Goal: Information Seeking & Learning: Check status

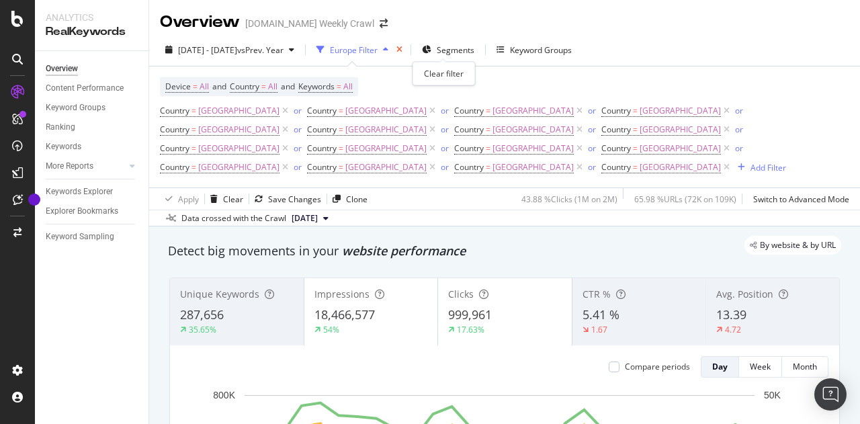
click at [402, 46] on icon "times" at bounding box center [399, 50] width 6 height 8
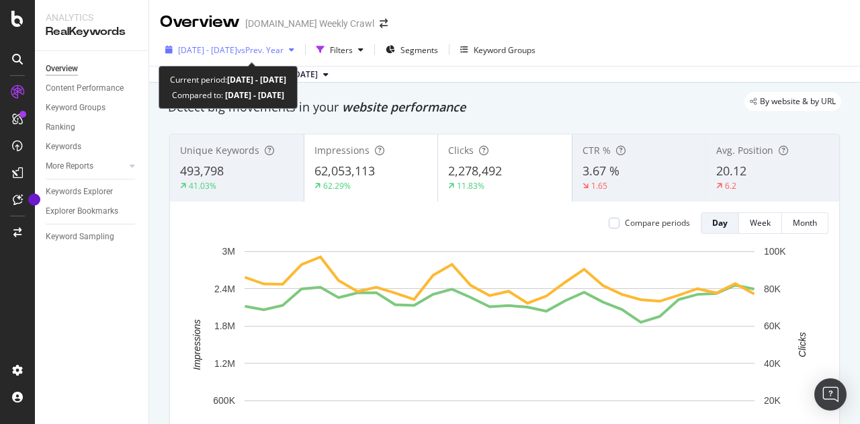
click at [284, 54] on span "vs Prev. Year" at bounding box center [260, 49] width 46 height 11
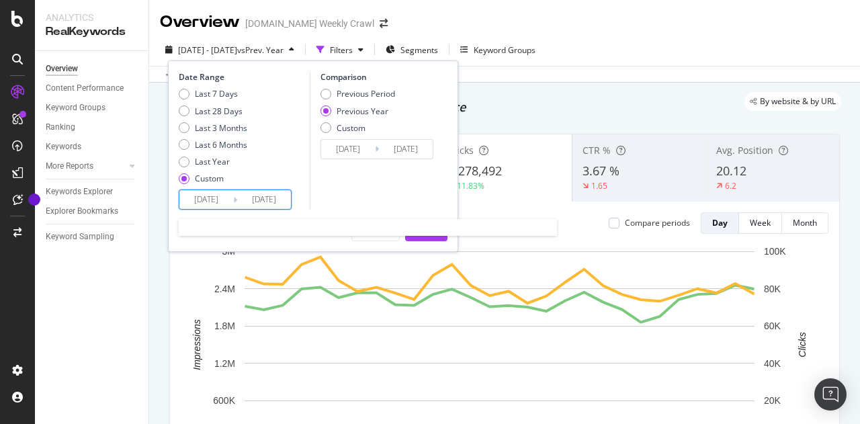
click at [227, 197] on input "[DATE]" at bounding box center [206, 199] width 54 height 19
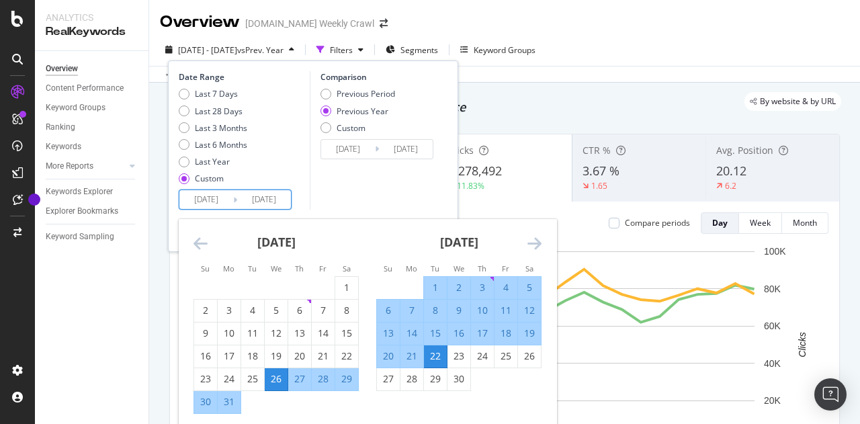
click at [200, 238] on icon "Move backward to switch to the previous month." at bounding box center [200, 243] width 14 height 16
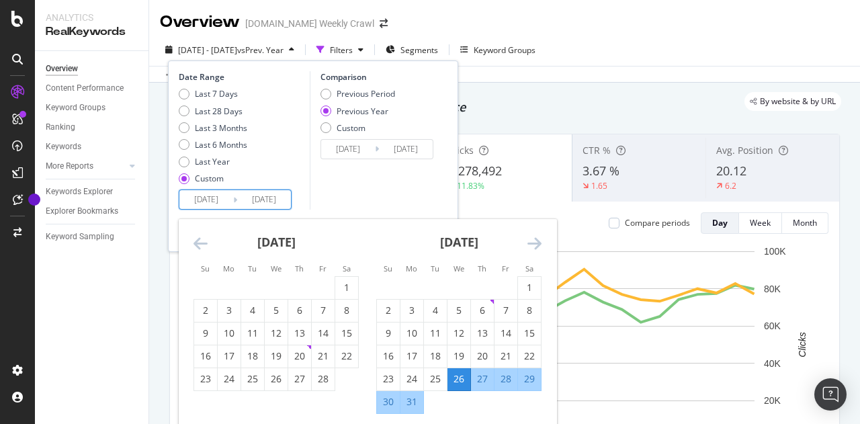
click at [200, 238] on icon "Move backward to switch to the previous month." at bounding box center [200, 243] width 14 height 16
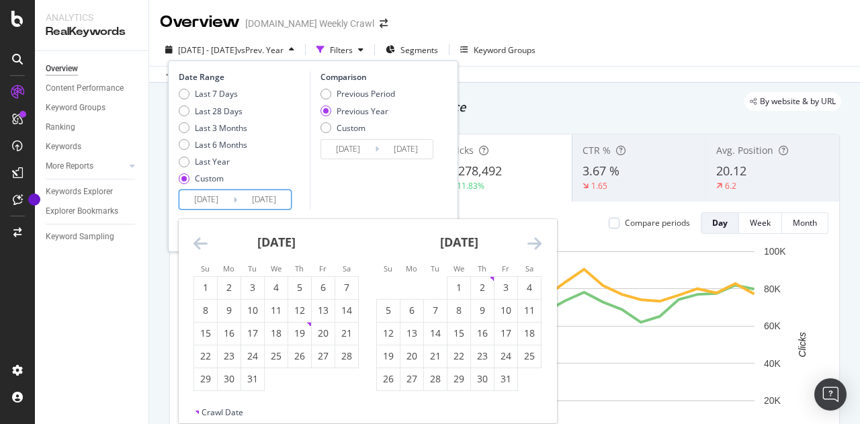
click at [200, 238] on icon "Move backward to switch to the previous month." at bounding box center [200, 243] width 14 height 16
click at [404, 281] on div "2" at bounding box center [411, 287] width 23 height 13
type input "[DATE]"
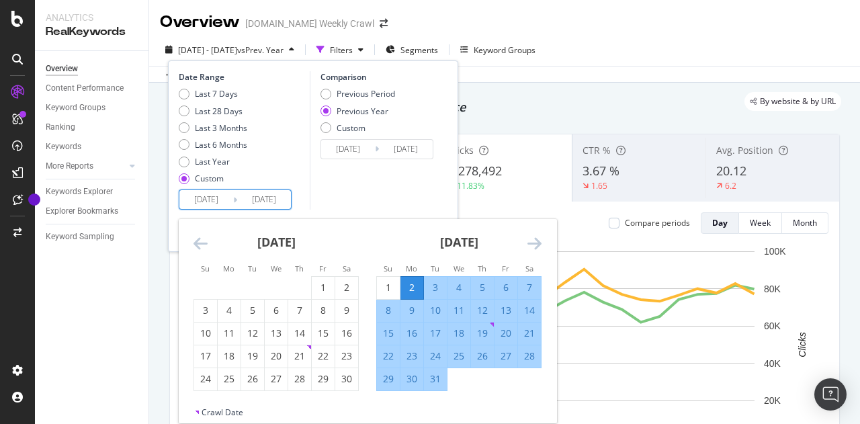
click at [538, 240] on icon "Move forward to switch to the next month." at bounding box center [534, 243] width 14 height 16
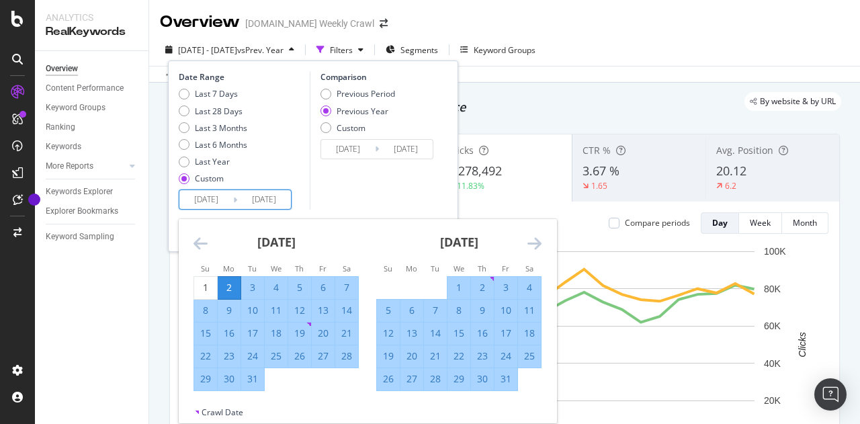
click at [538, 240] on icon "Move forward to switch to the next month." at bounding box center [534, 243] width 14 height 16
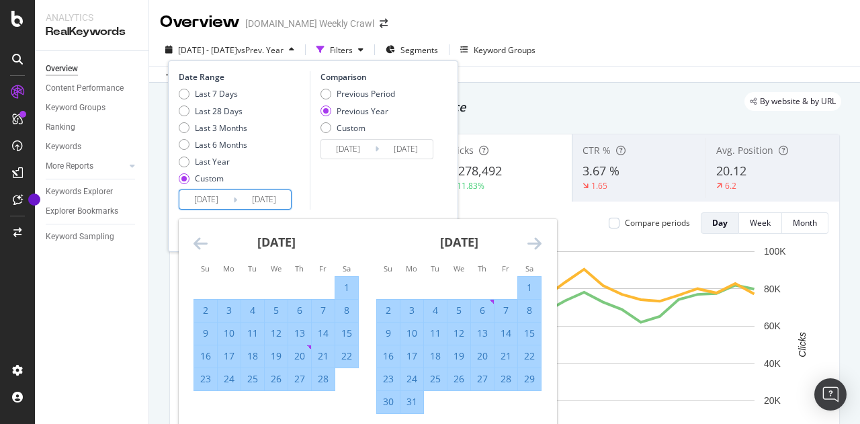
click at [538, 240] on icon "Move forward to switch to the next month." at bounding box center [534, 243] width 14 height 16
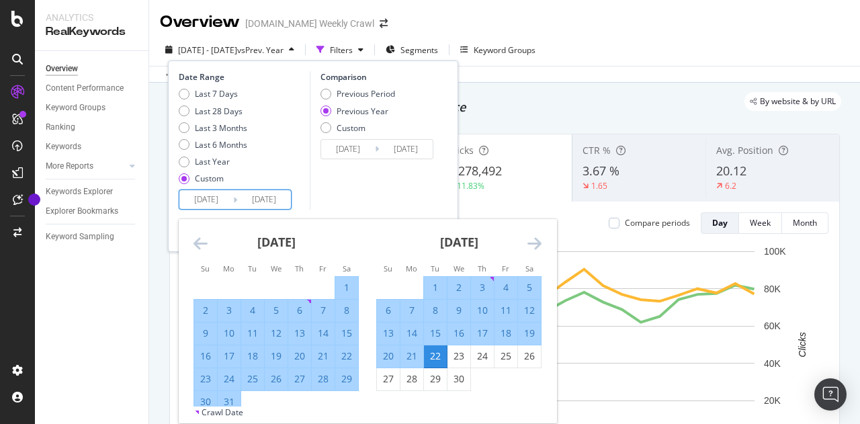
click at [538, 240] on icon "Move forward to switch to the next month." at bounding box center [534, 243] width 14 height 16
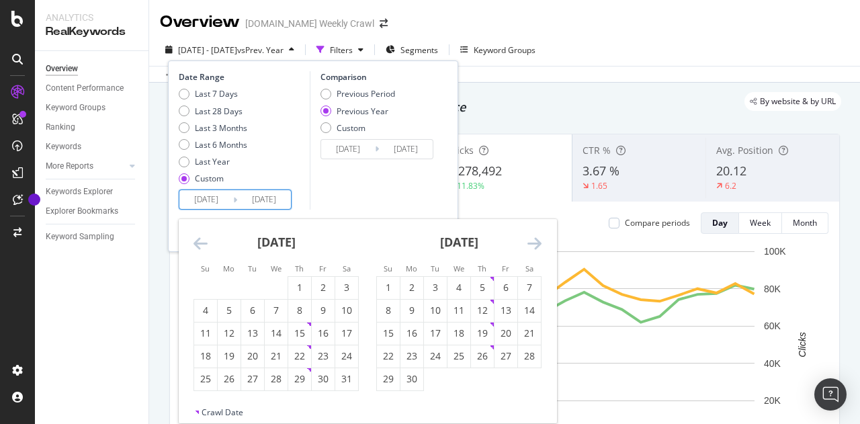
click at [538, 240] on icon "Move forward to switch to the next month." at bounding box center [534, 243] width 14 height 16
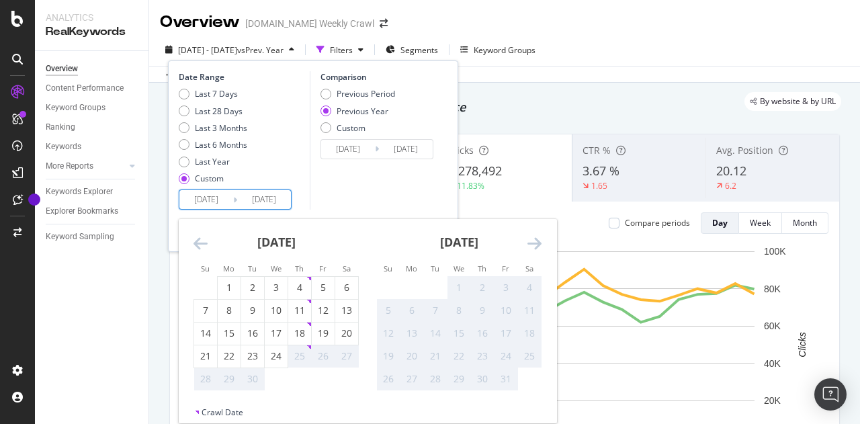
click at [538, 240] on icon "Move forward to switch to the next month." at bounding box center [534, 243] width 14 height 16
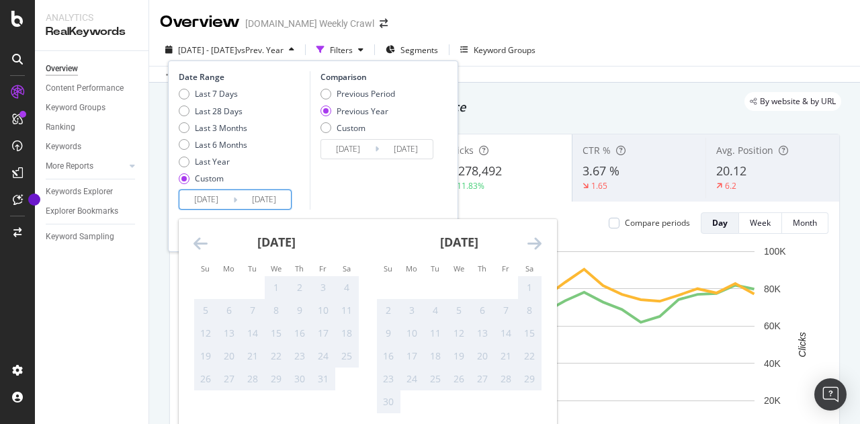
click at [200, 241] on icon "Move backward to switch to the previous month." at bounding box center [200, 243] width 14 height 16
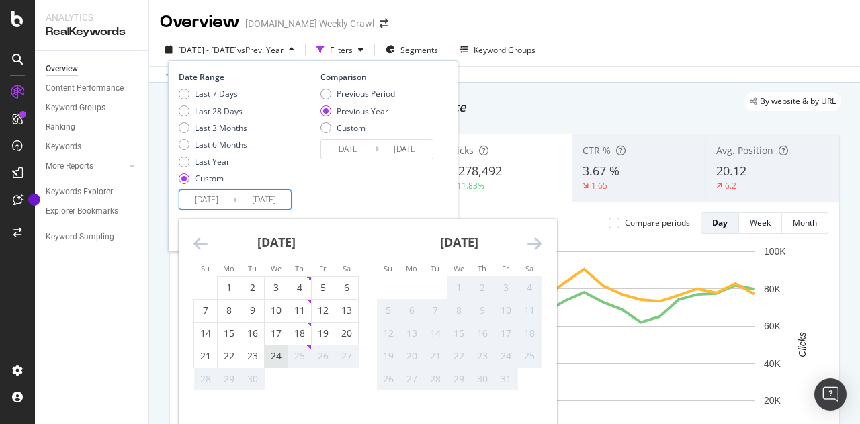
click at [277, 358] on div "24" at bounding box center [276, 355] width 23 height 13
type input "[DATE]"
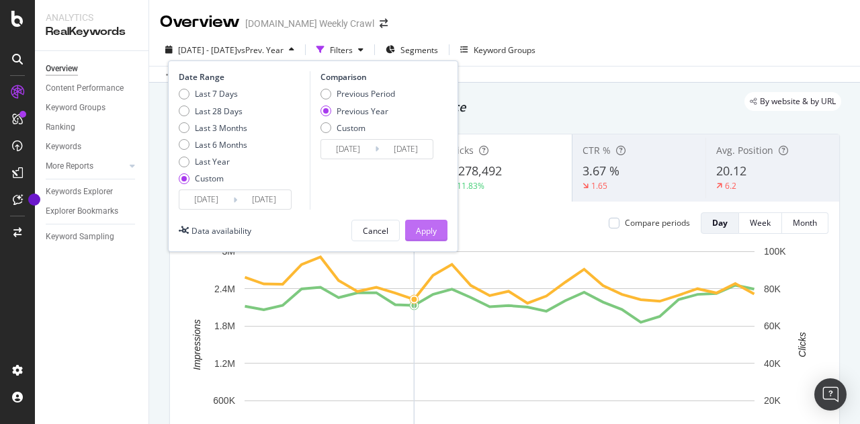
click at [425, 238] on div "Apply" at bounding box center [426, 230] width 21 height 20
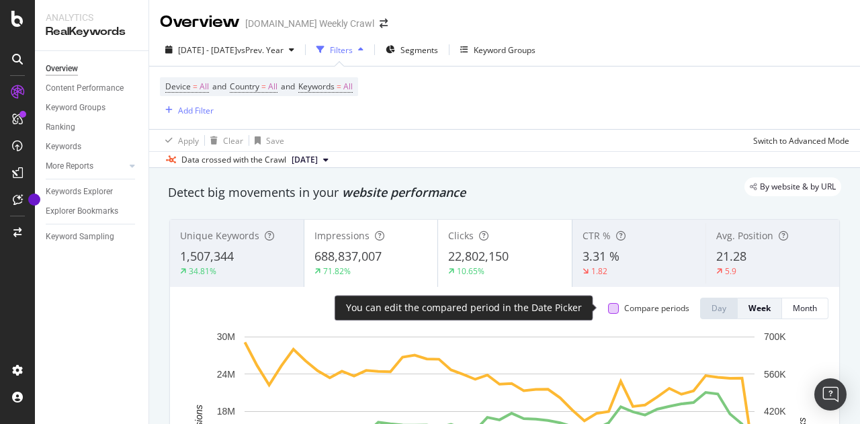
click at [608, 308] on div at bounding box center [613, 308] width 11 height 11
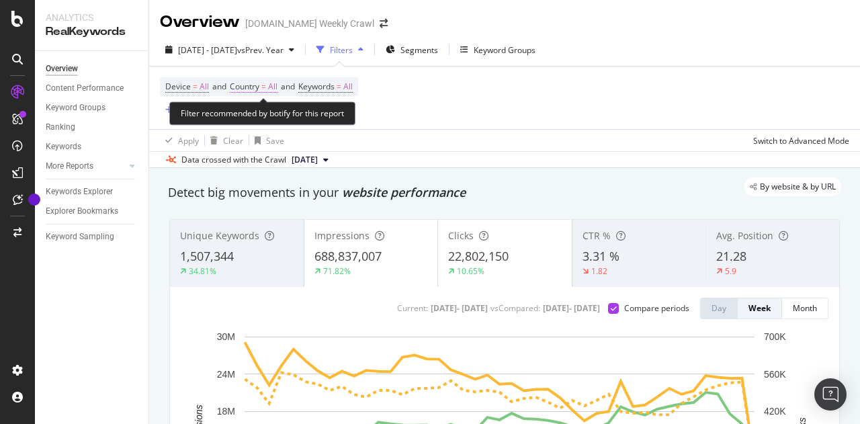
click at [257, 91] on span "Country" at bounding box center [245, 86] width 30 height 11
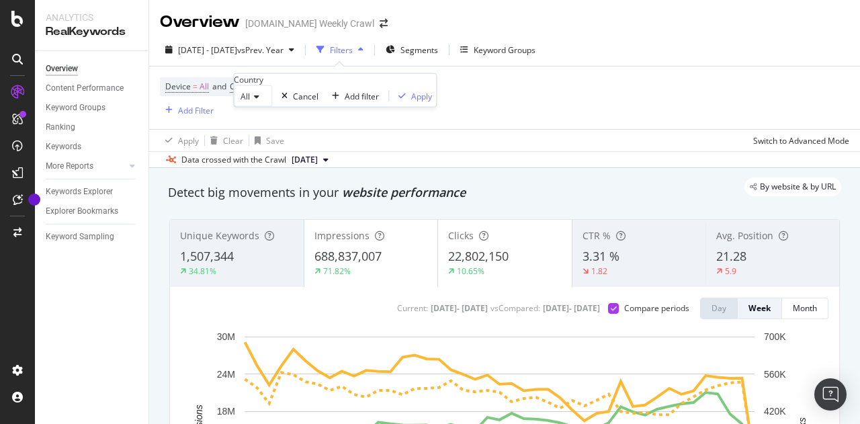
click at [259, 101] on icon at bounding box center [254, 97] width 9 height 8
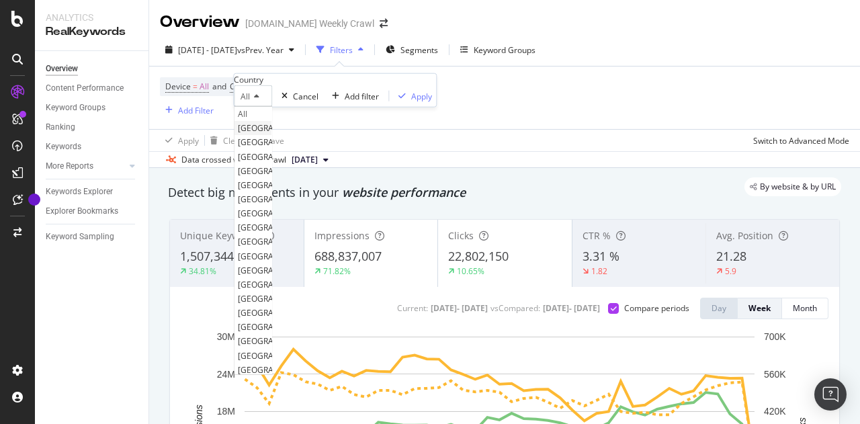
click at [317, 134] on span "[GEOGRAPHIC_DATA]" at bounding box center [278, 127] width 81 height 11
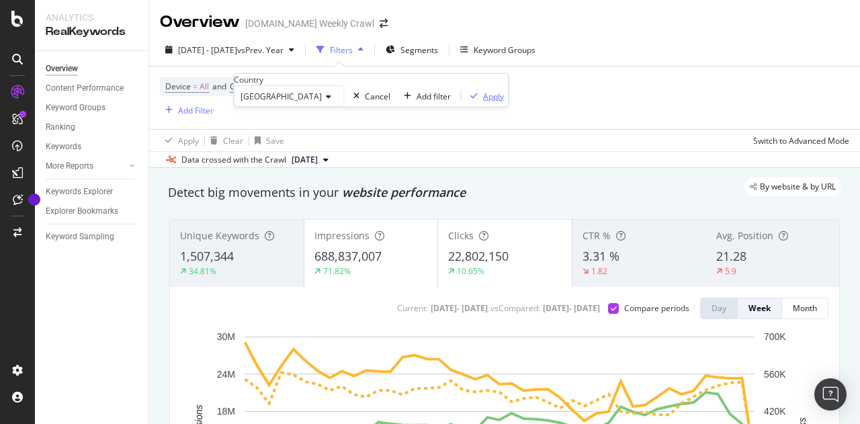
click at [461, 102] on button "Apply" at bounding box center [484, 95] width 47 height 13
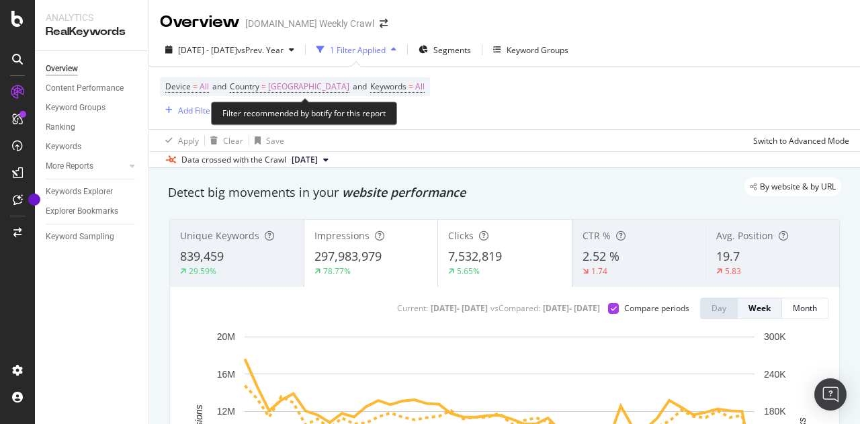
click at [333, 97] on div "Device = All and Country = [GEOGRAPHIC_DATA] and Keywords = All Add Filter" at bounding box center [295, 97] width 270 height 41
click at [333, 91] on span "[GEOGRAPHIC_DATA]" at bounding box center [308, 86] width 81 height 19
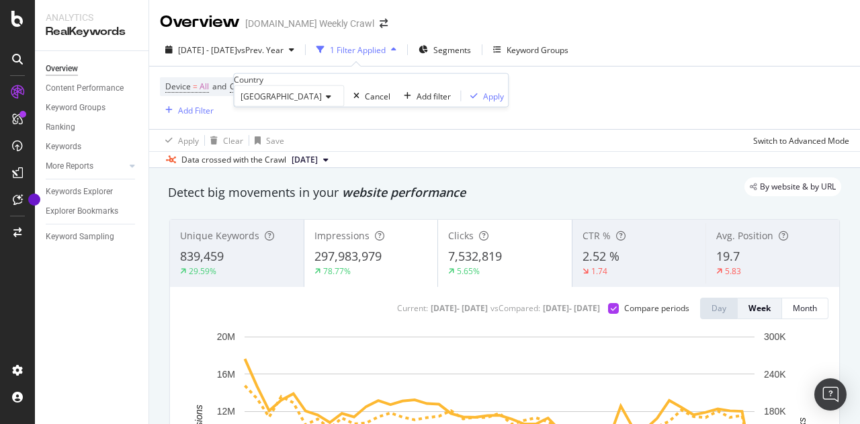
click at [322, 102] on span "[GEOGRAPHIC_DATA]" at bounding box center [281, 96] width 81 height 11
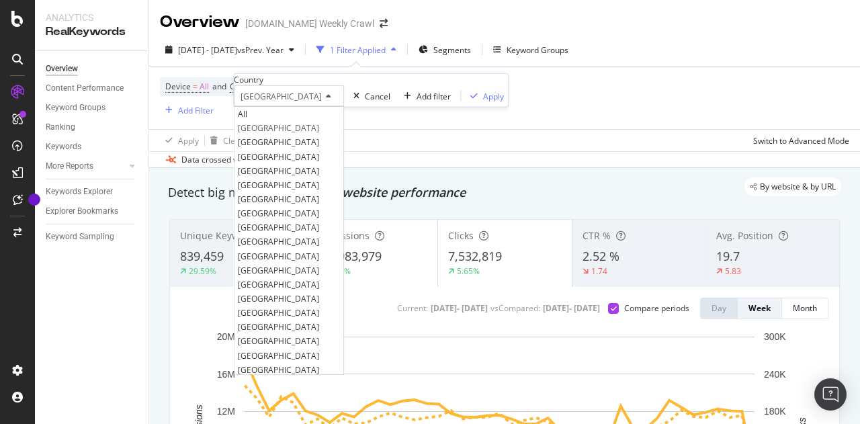
click at [532, 84] on div "Device = All and Country = [GEOGRAPHIC_DATA] and Keywords = All Add Filter" at bounding box center [504, 98] width 689 height 62
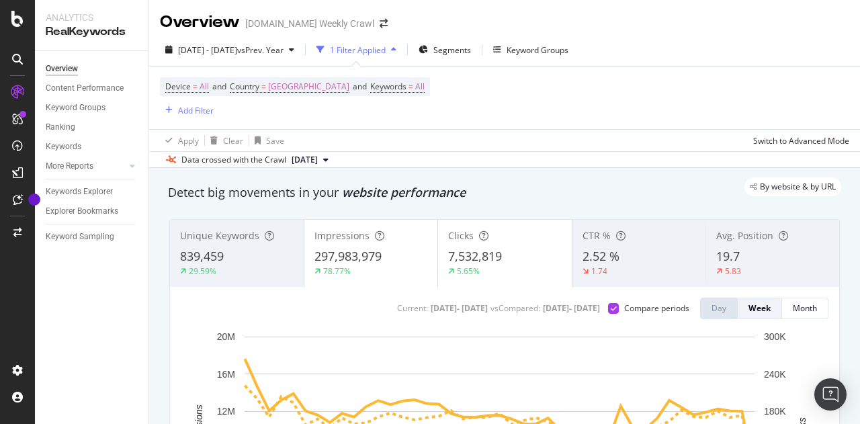
click at [386, 48] on div "1 Filter Applied" at bounding box center [358, 49] width 56 height 11
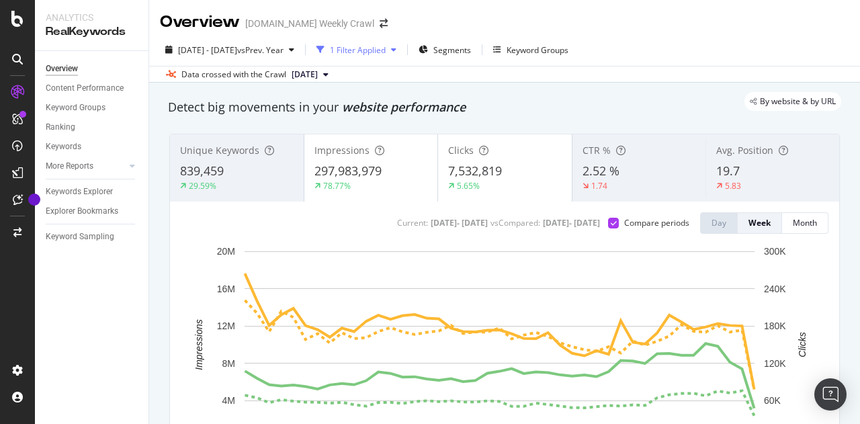
click at [386, 48] on div "1 Filter Applied" at bounding box center [358, 49] width 56 height 11
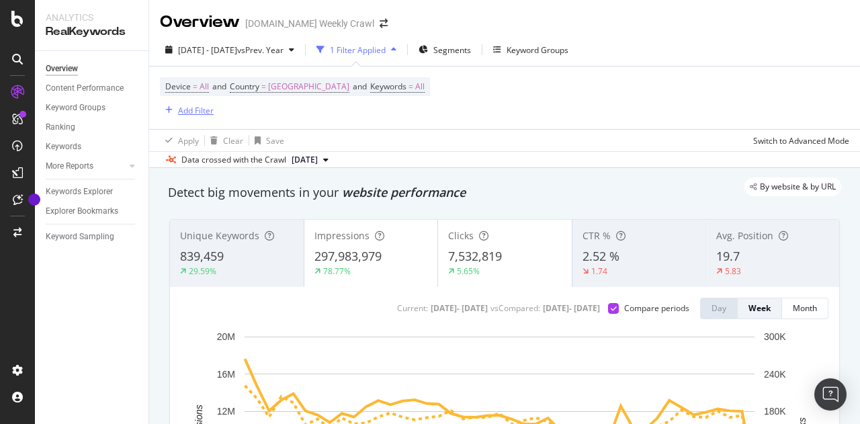
click at [172, 110] on icon "button" at bounding box center [168, 110] width 7 height 8
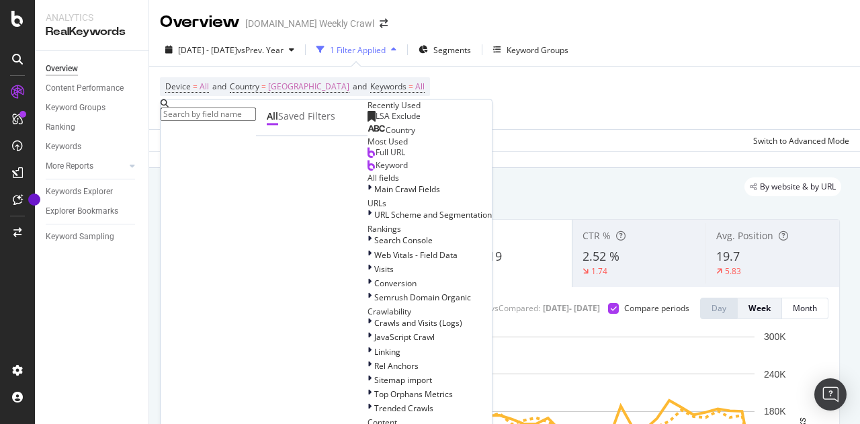
click at [376, 122] on span "LSA Exclude" at bounding box center [398, 115] width 45 height 11
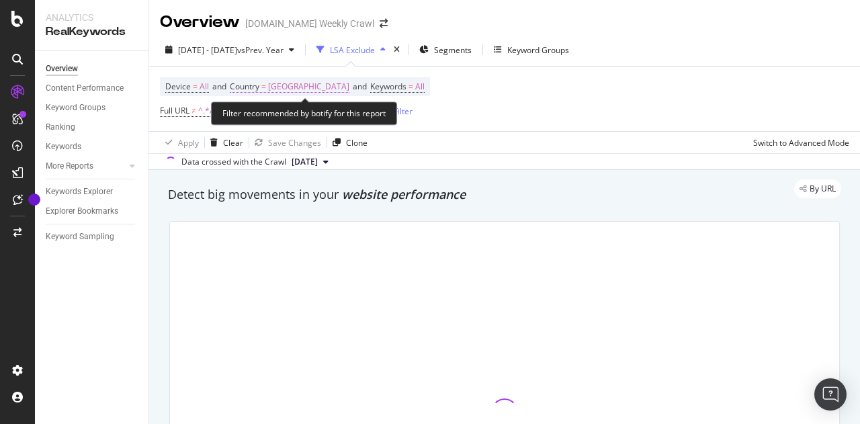
click at [349, 90] on span "[GEOGRAPHIC_DATA]" at bounding box center [308, 86] width 81 height 19
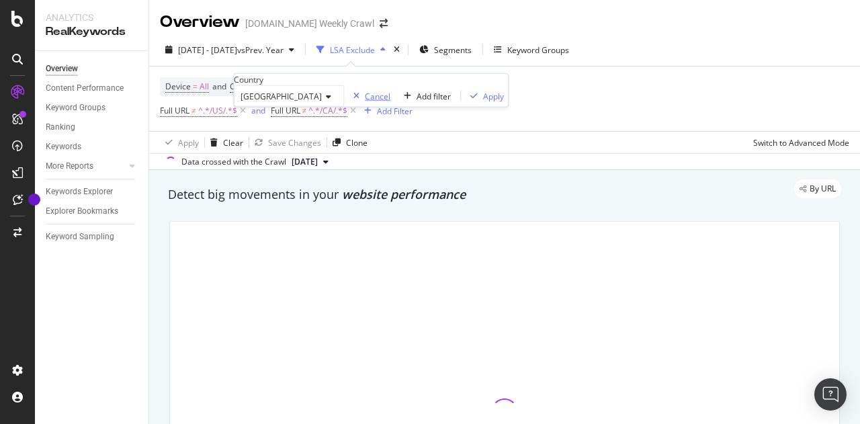
click at [365, 101] on div "Cancel" at bounding box center [378, 95] width 26 height 11
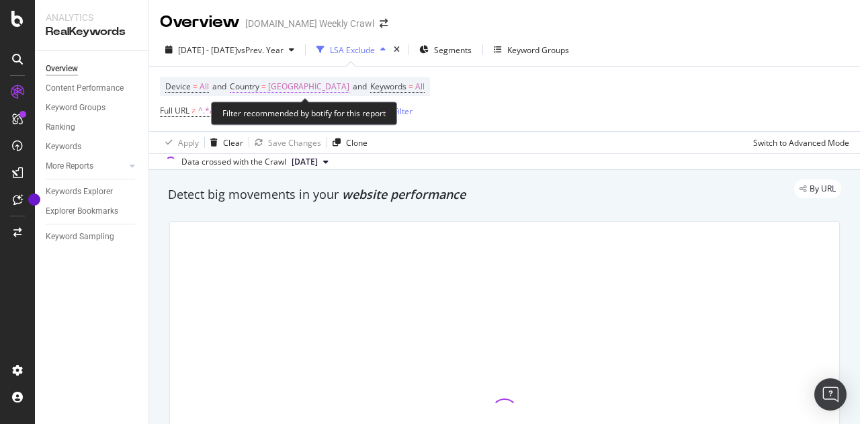
click at [349, 87] on span "[GEOGRAPHIC_DATA]" at bounding box center [308, 86] width 81 height 19
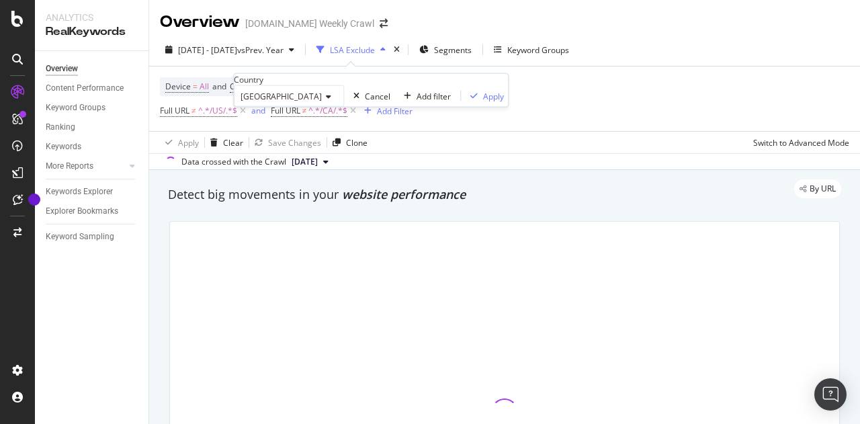
click at [343, 107] on div "[GEOGRAPHIC_DATA]" at bounding box center [289, 95] width 110 height 21
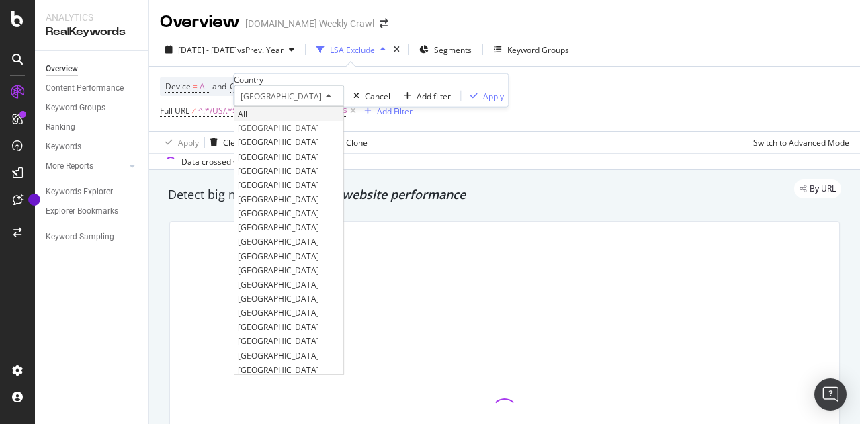
click at [277, 121] on div "All" at bounding box center [288, 114] width 109 height 14
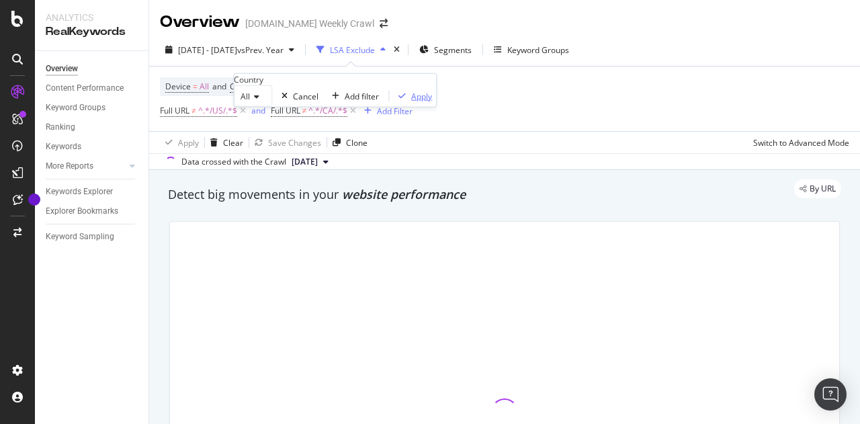
click at [411, 101] on div "Apply" at bounding box center [421, 95] width 21 height 11
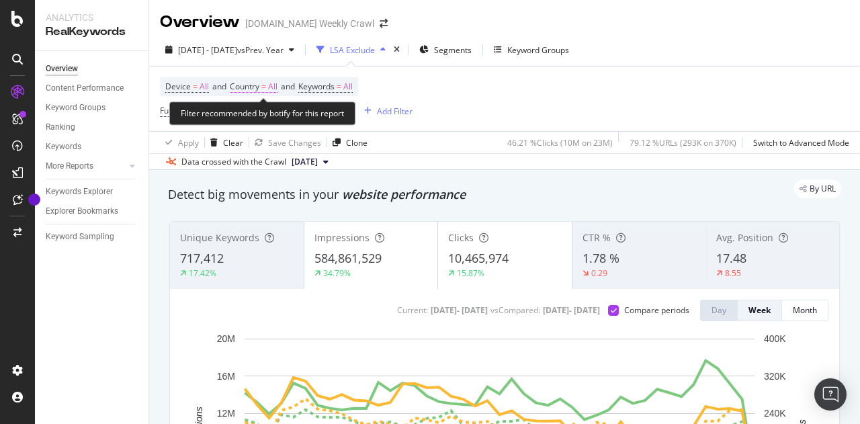
click at [274, 87] on span "All" at bounding box center [272, 86] width 9 height 19
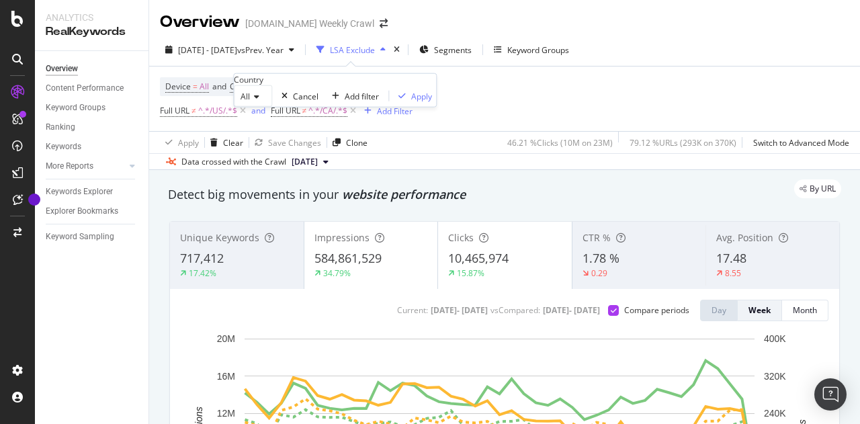
click at [262, 107] on div "All" at bounding box center [253, 95] width 38 height 21
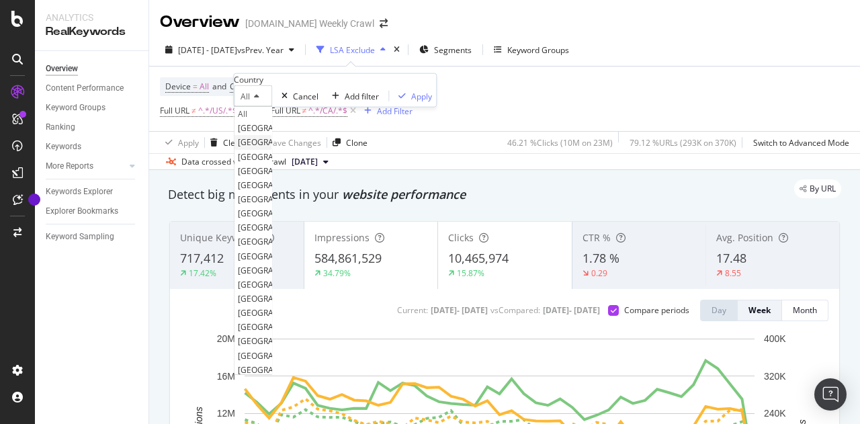
click at [271, 149] on div "[GEOGRAPHIC_DATA]" at bounding box center [252, 142] width 37 height 14
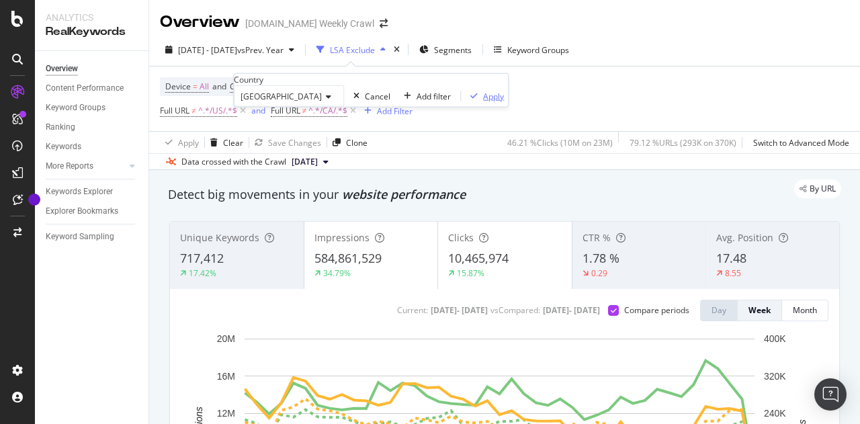
click at [483, 101] on div "Apply" at bounding box center [493, 95] width 21 height 11
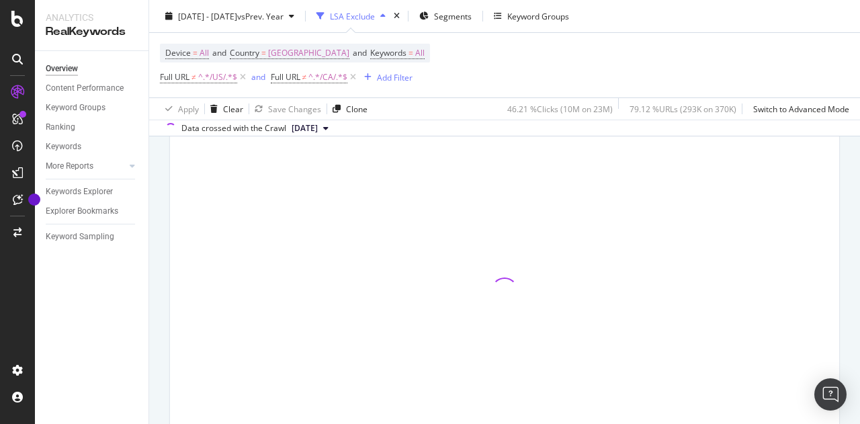
scroll to position [45, 0]
